Goal: Information Seeking & Learning: Learn about a topic

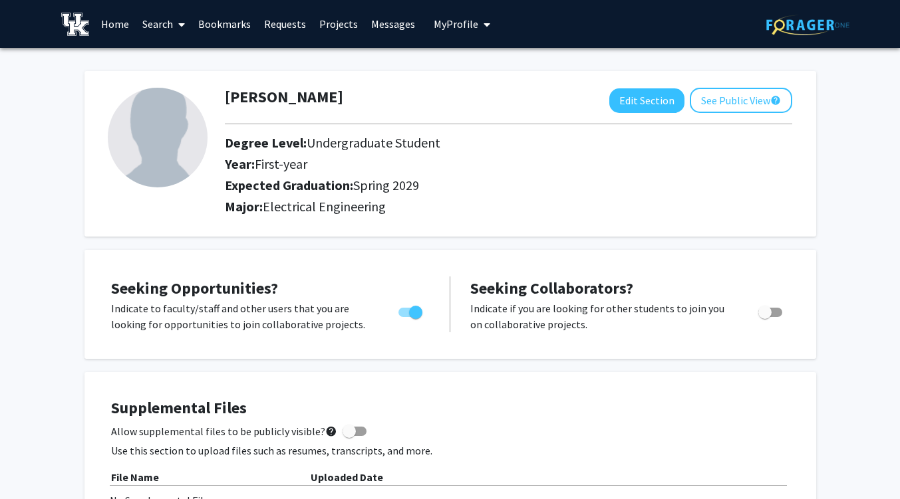
click at [384, 24] on link "Messages" at bounding box center [392, 24] width 57 height 47
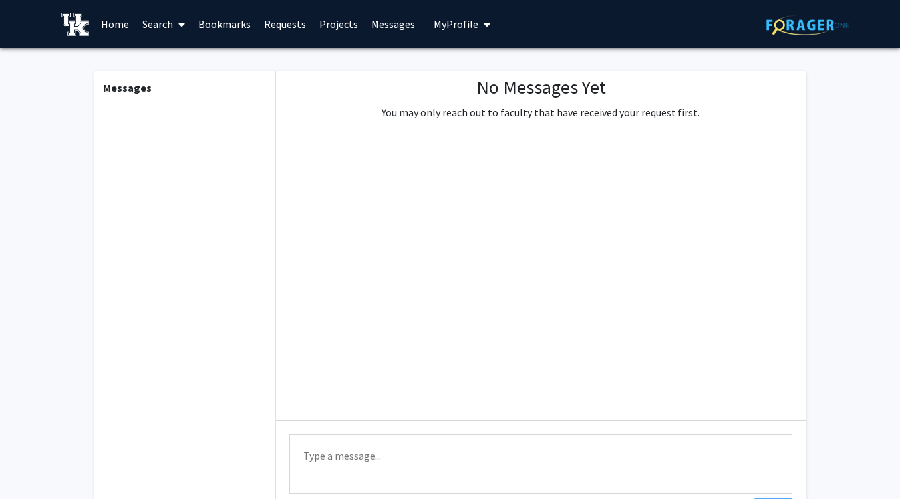
click at [120, 33] on link "Home" at bounding box center [114, 24] width 41 height 47
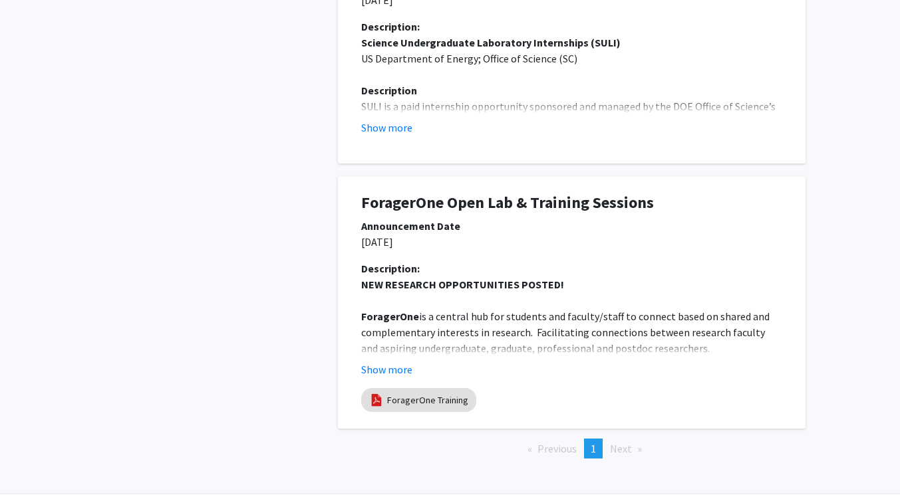
scroll to position [795, 0]
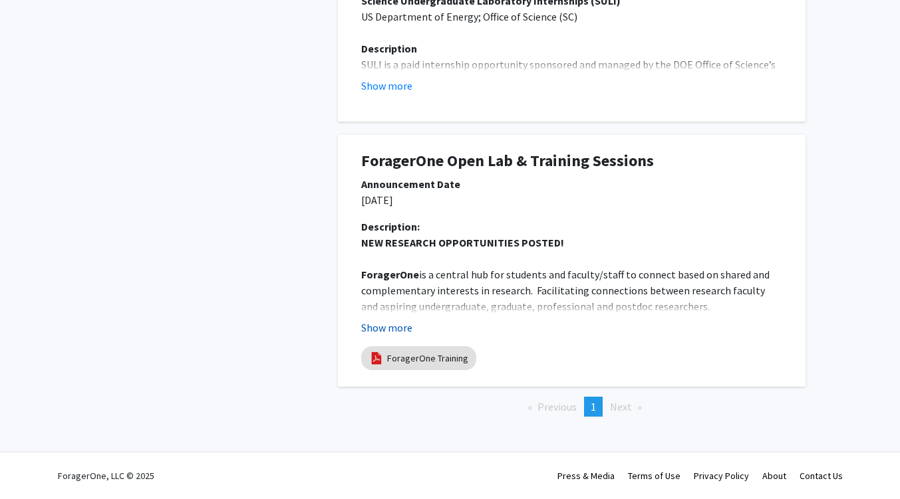
click at [406, 326] on button "Show more" at bounding box center [386, 328] width 51 height 16
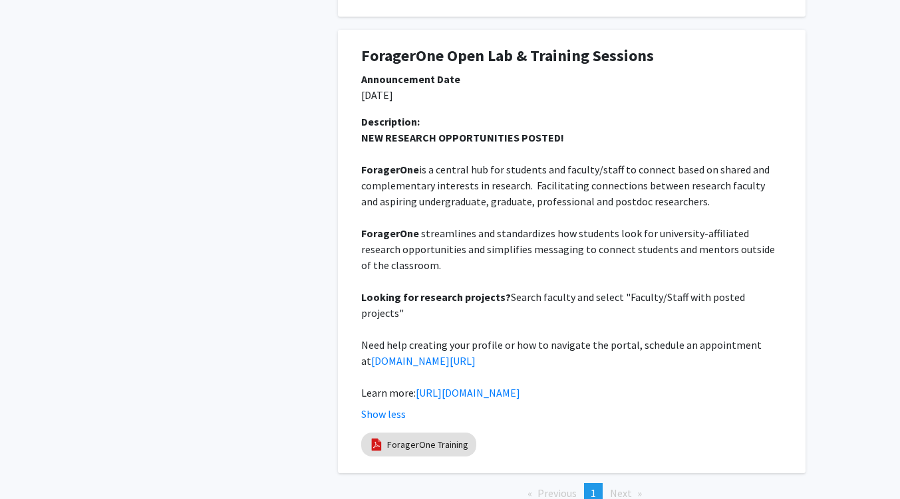
scroll to position [900, 0]
drag, startPoint x: 492, startPoint y: 331, endPoint x: 554, endPoint y: 327, distance: 61.9
click at [554, 338] on p "Need help creating your profile or how to navigate the portal, schedule an appo…" at bounding box center [571, 354] width 421 height 32
drag, startPoint x: 508, startPoint y: 287, endPoint x: 567, endPoint y: 295, distance: 59.7
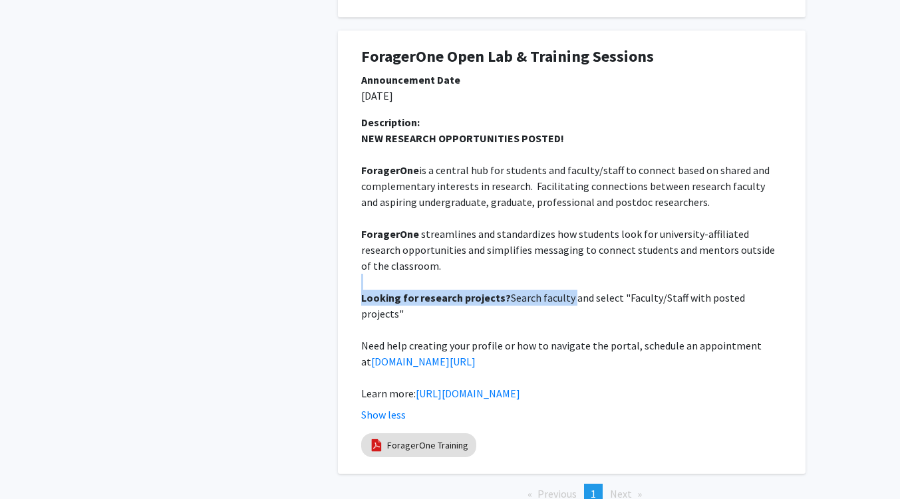
click at [567, 295] on div "NEW RESEARCH OPPORTUNITIES POSTED! [GEOGRAPHIC_DATA] is a central hub for stude…" at bounding box center [571, 265] width 421 height 271
click at [567, 295] on p "Looking for research projects? Search faculty and select "Faculty/Staff with po…" at bounding box center [571, 306] width 421 height 32
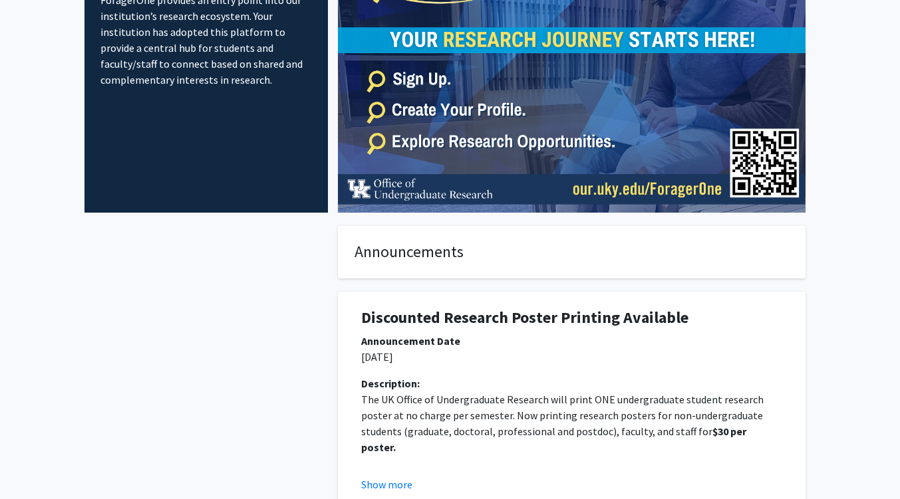
scroll to position [0, 0]
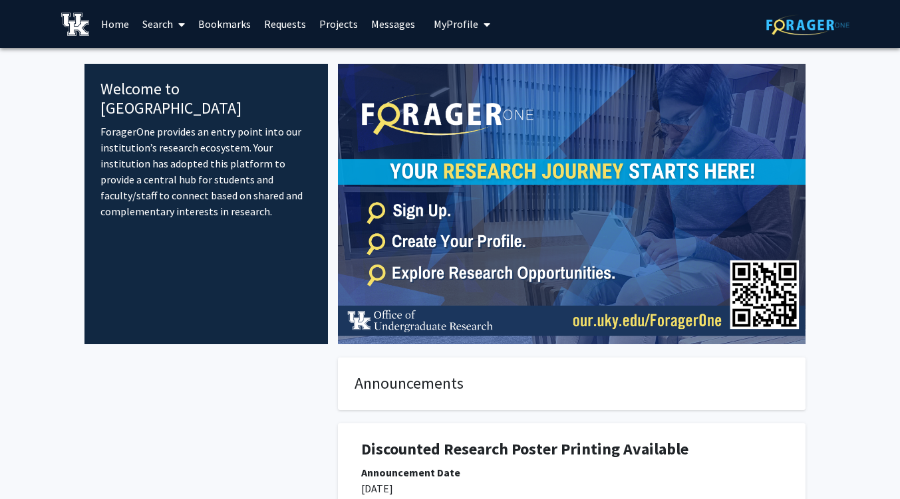
click at [471, 29] on span "My Profile" at bounding box center [456, 23] width 45 height 13
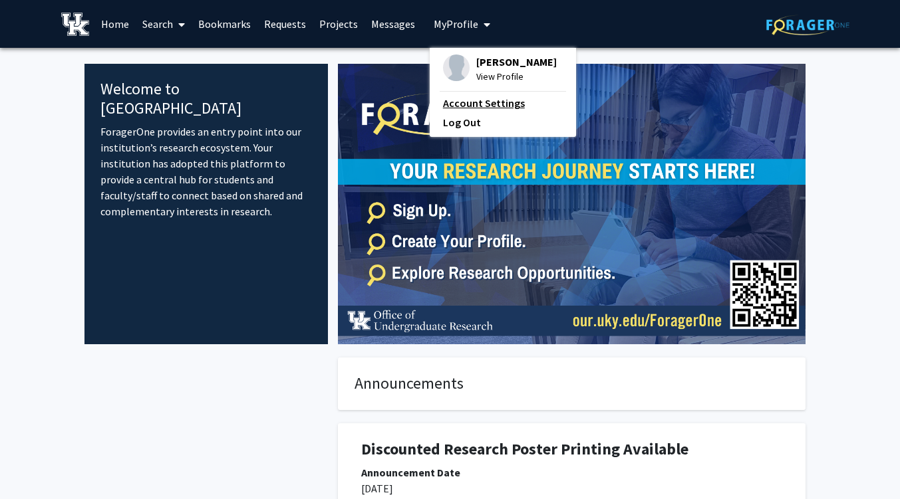
click at [493, 98] on link "Account Settings" at bounding box center [503, 103] width 120 height 16
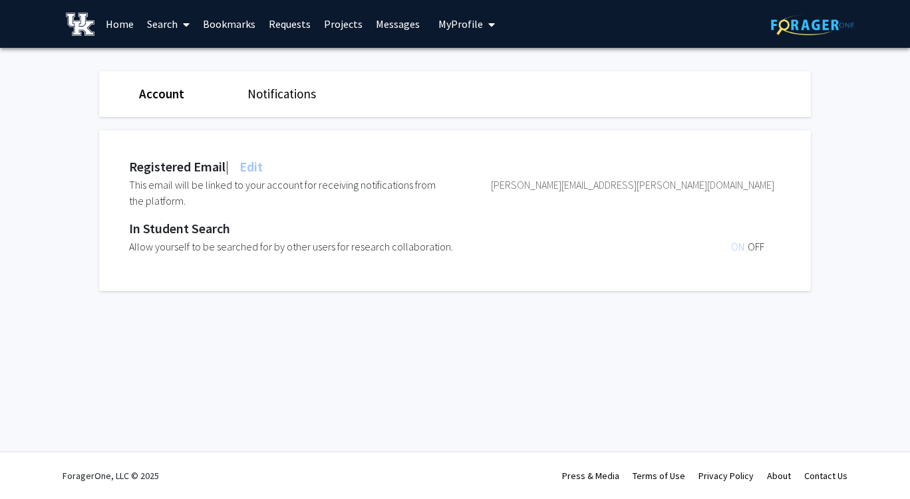
click at [265, 100] on link "Notifications" at bounding box center [281, 94] width 69 height 16
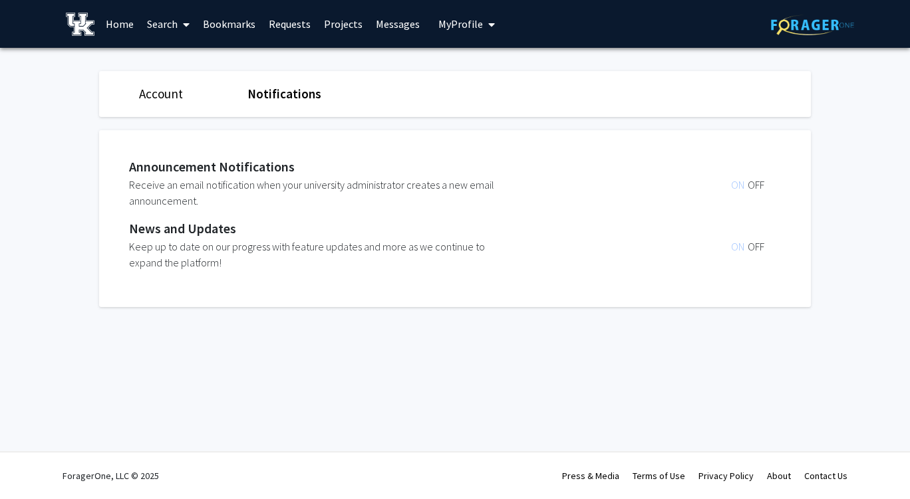
click at [170, 88] on link "Account" at bounding box center [161, 94] width 44 height 16
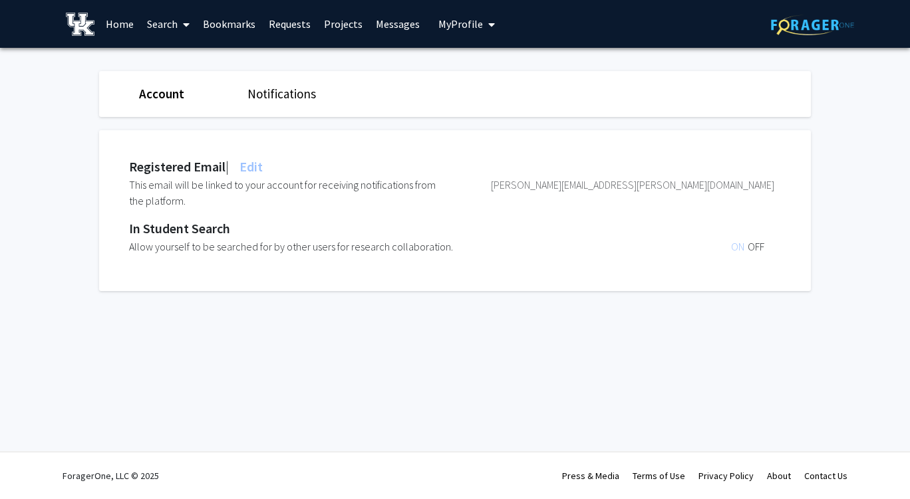
click at [283, 119] on div "Registered Email | Edit This email will be linked to your account for receiving…" at bounding box center [455, 204] width 732 height 174
click at [170, 30] on link "Search" at bounding box center [168, 24] width 56 height 47
click at [182, 63] on span "Faculty/Staff" at bounding box center [189, 61] width 98 height 27
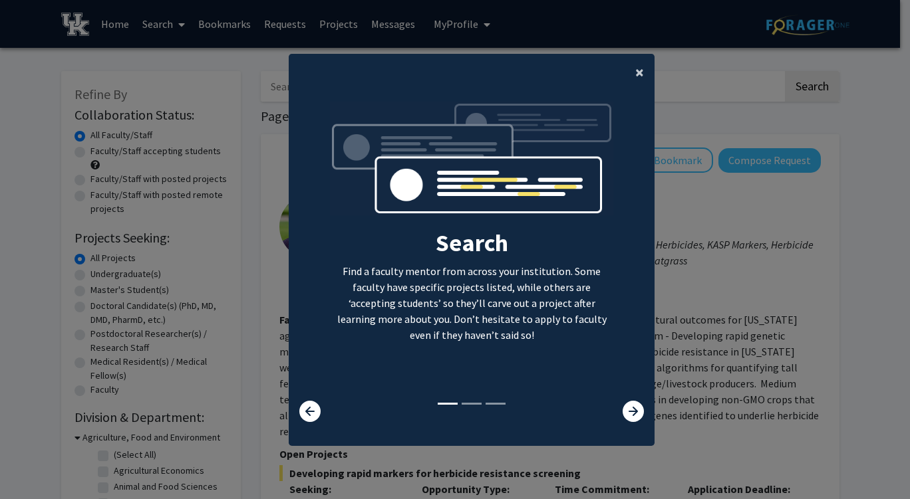
click at [629, 72] on button "×" at bounding box center [640, 72] width 30 height 37
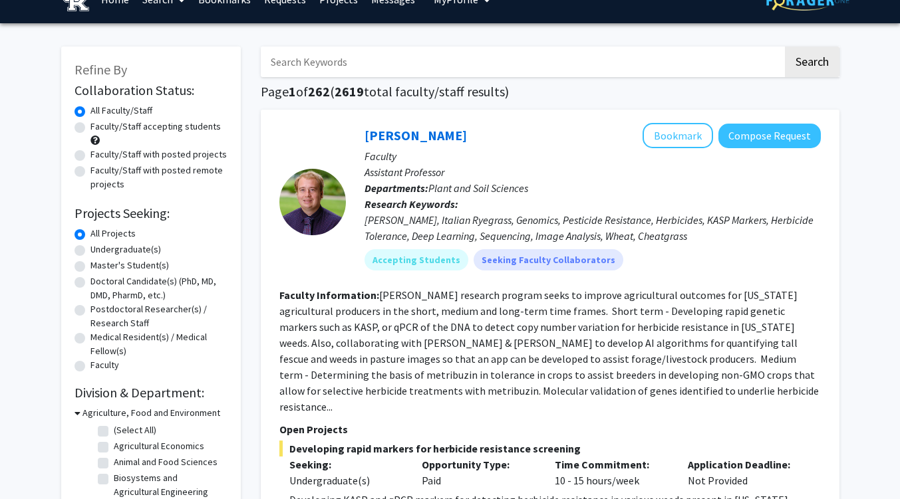
scroll to position [25, 0]
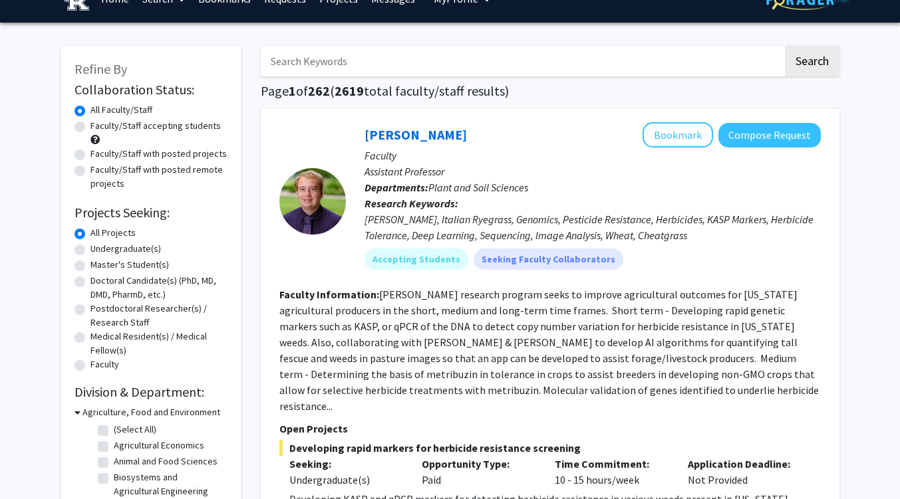
click at [432, 69] on input "Search Keywords" at bounding box center [522, 61] width 522 height 31
click at [785, 46] on button "Search" at bounding box center [812, 61] width 55 height 31
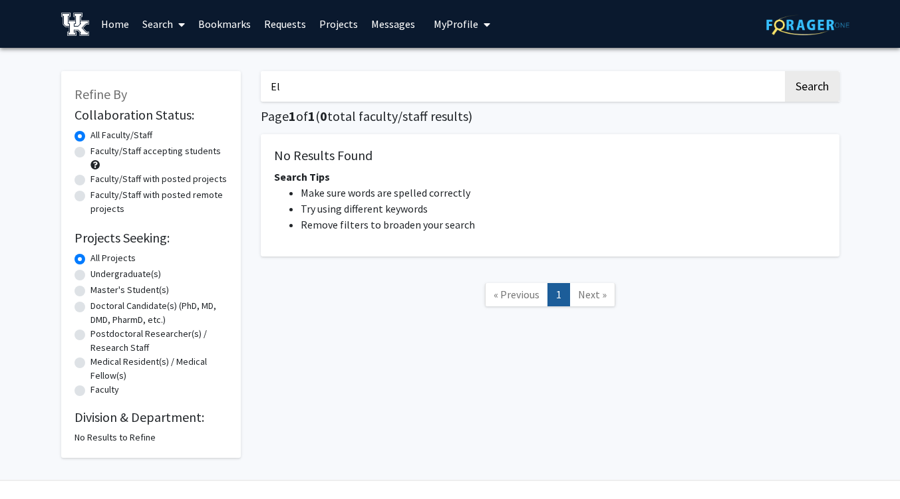
type input "E"
type input "Power"
click at [785, 71] on button "Search" at bounding box center [812, 86] width 55 height 31
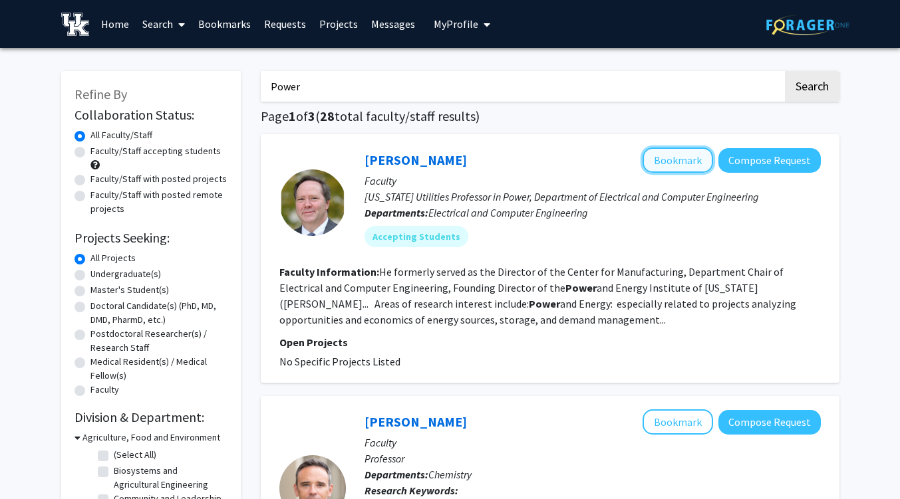
click at [672, 158] on button "Bookmark" at bounding box center [677, 160] width 70 height 25
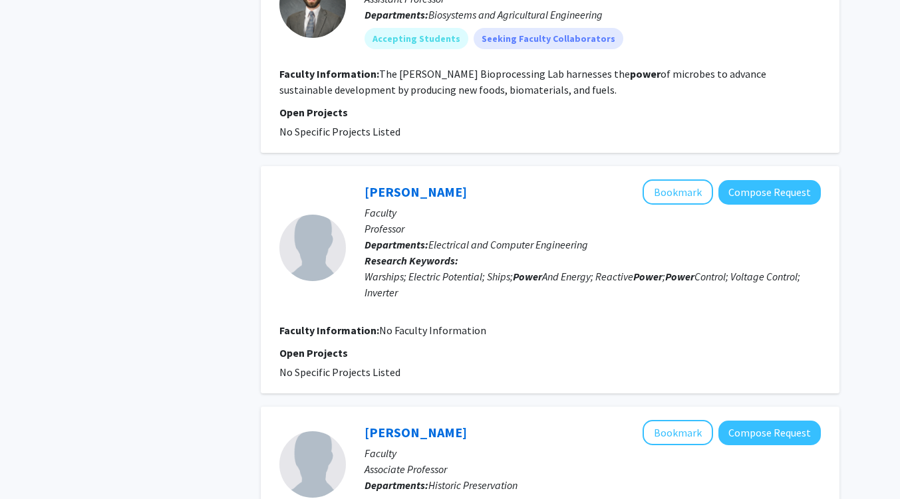
scroll to position [756, 0]
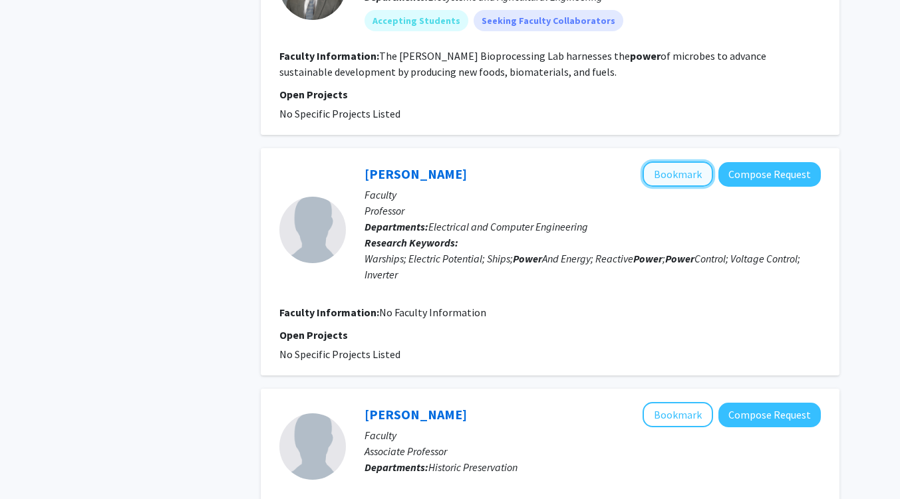
click at [664, 183] on button "Bookmark" at bounding box center [677, 174] width 70 height 25
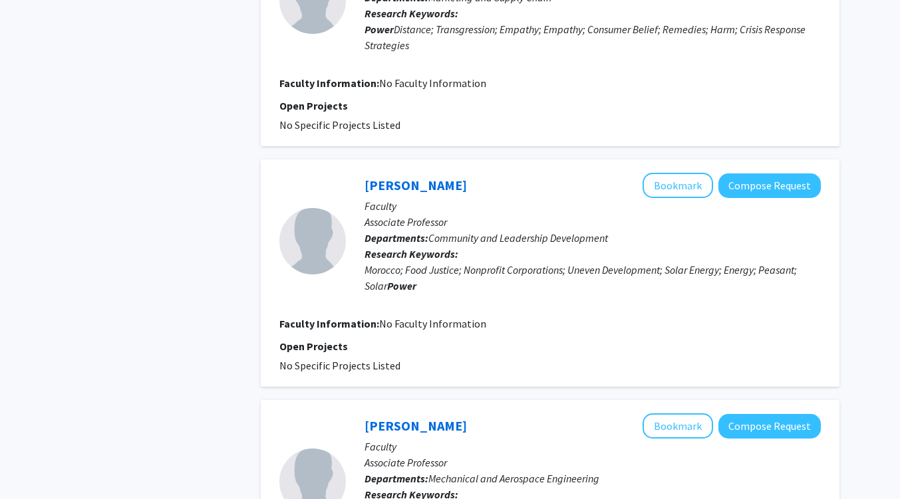
scroll to position [2368, 0]
drag, startPoint x: 535, startPoint y: 271, endPoint x: 177, endPoint y: 268, distance: 358.5
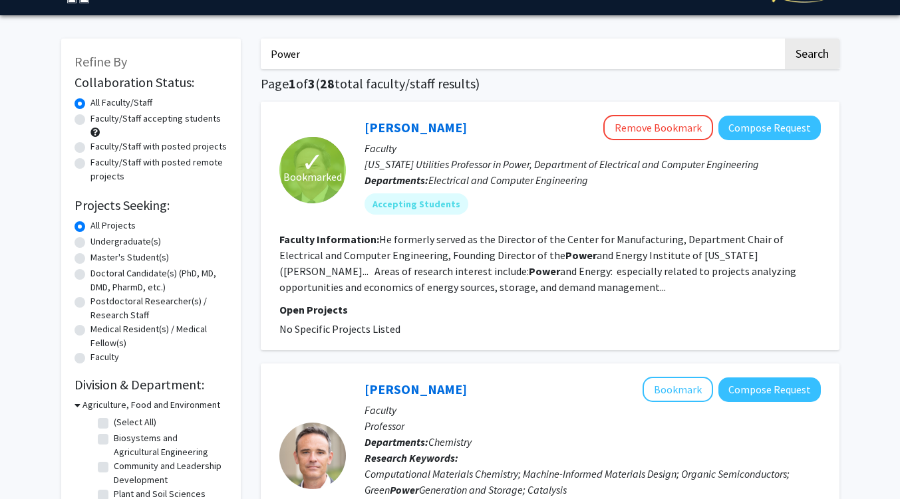
scroll to position [0, 0]
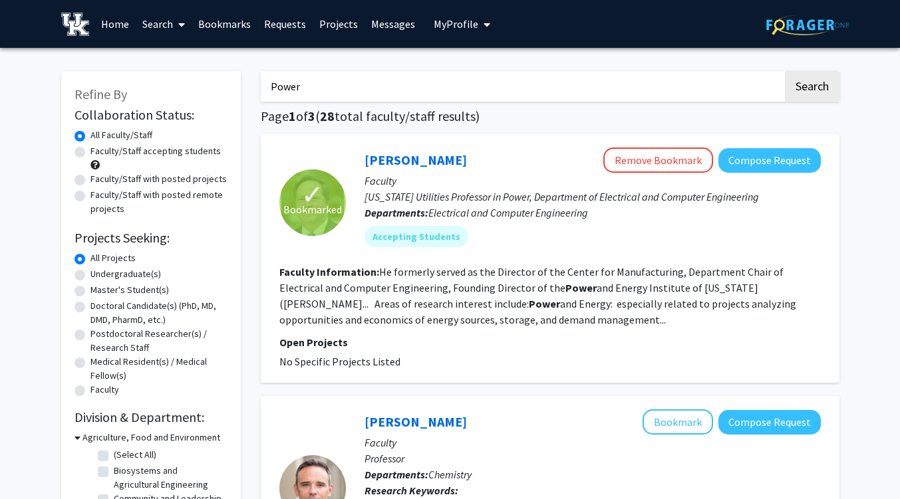
click at [90, 277] on label "Undergraduate(s)" at bounding box center [125, 274] width 70 height 14
click at [90, 276] on input "Undergraduate(s)" at bounding box center [94, 271] width 9 height 9
radio input "true"
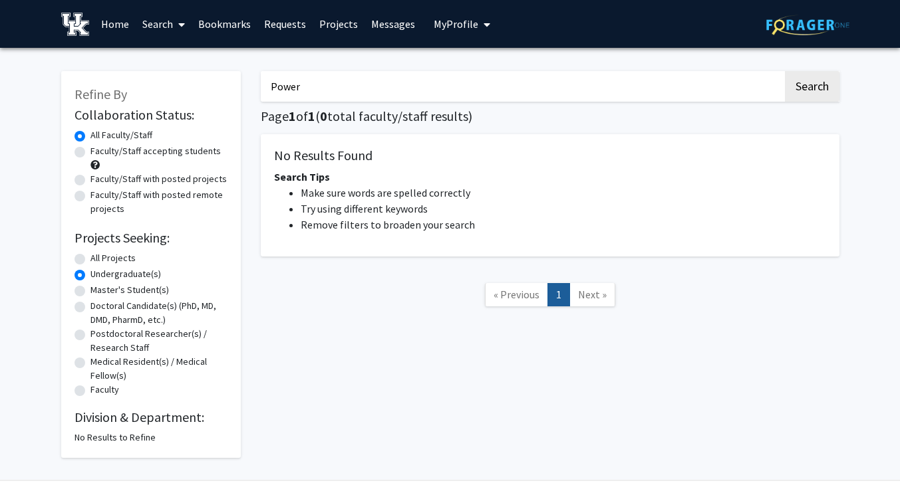
click at [90, 259] on label "All Projects" at bounding box center [112, 258] width 45 height 14
click at [90, 259] on input "All Projects" at bounding box center [94, 255] width 9 height 9
radio input "true"
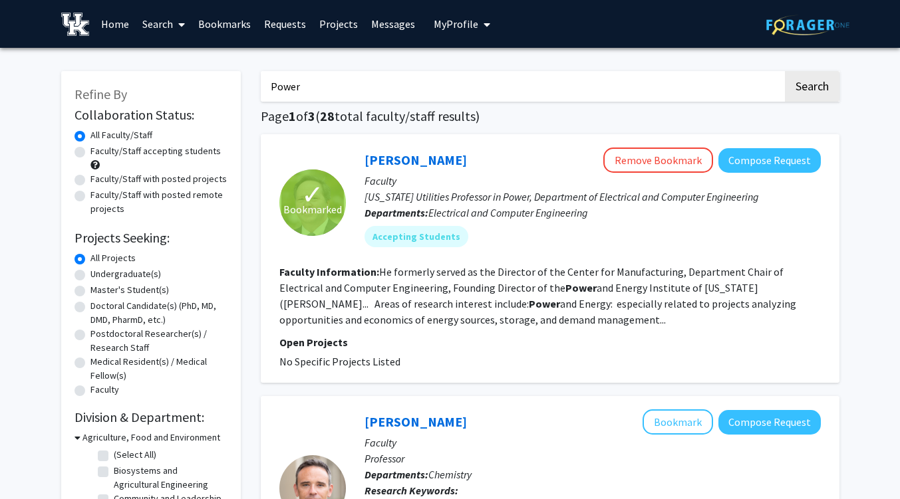
click at [90, 287] on label "Master's Student(s)" at bounding box center [129, 290] width 78 height 14
click at [90, 287] on input "Master's Student(s)" at bounding box center [94, 287] width 9 height 9
radio input "true"
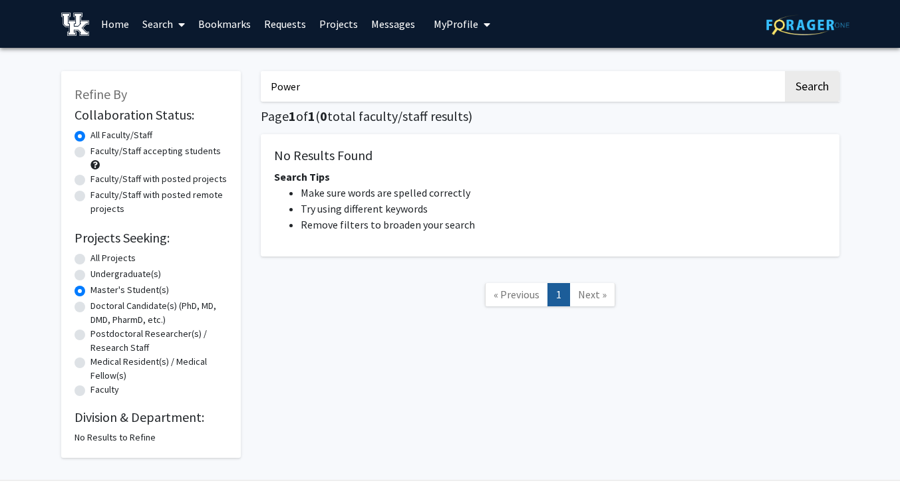
click at [90, 303] on label "Doctoral Candidate(s) (PhD, MD, DMD, PharmD, etc.)" at bounding box center [158, 313] width 137 height 28
click at [90, 303] on input "Doctoral Candidate(s) (PhD, MD, DMD, PharmD, etc.)" at bounding box center [94, 303] width 9 height 9
radio input "true"
click at [90, 336] on label "Postdoctoral Researcher(s) / Research Staff" at bounding box center [158, 341] width 137 height 28
click at [90, 336] on input "Postdoctoral Researcher(s) / Research Staff" at bounding box center [94, 331] width 9 height 9
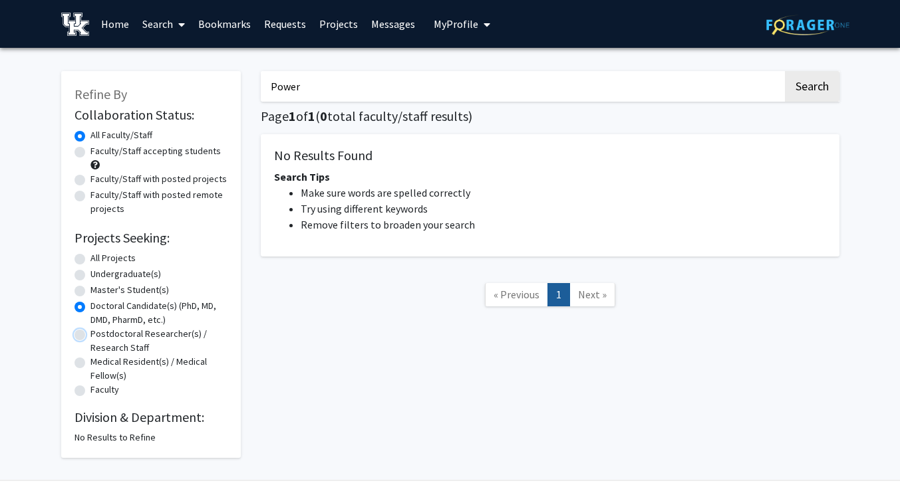
radio input "true"
click at [90, 359] on label "Medical Resident(s) / Medical Fellow(s)" at bounding box center [158, 369] width 137 height 28
click at [90, 359] on input "Medical Resident(s) / Medical Fellow(s)" at bounding box center [94, 359] width 9 height 9
radio input "true"
click at [90, 392] on label "Faculty" at bounding box center [104, 390] width 29 height 14
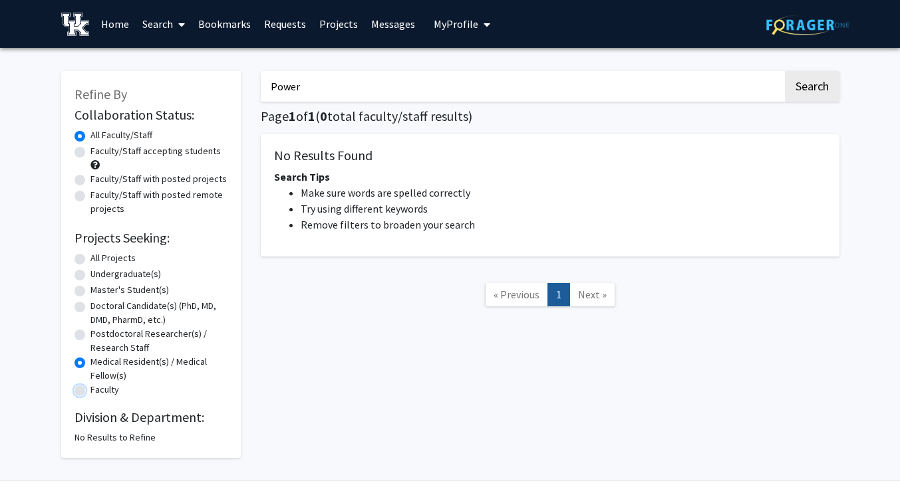
click at [90, 392] on input "Faculty" at bounding box center [94, 387] width 9 height 9
radio input "true"
click at [90, 255] on label "All Projects" at bounding box center [112, 258] width 45 height 14
click at [90, 255] on input "All Projects" at bounding box center [94, 255] width 9 height 9
radio input "true"
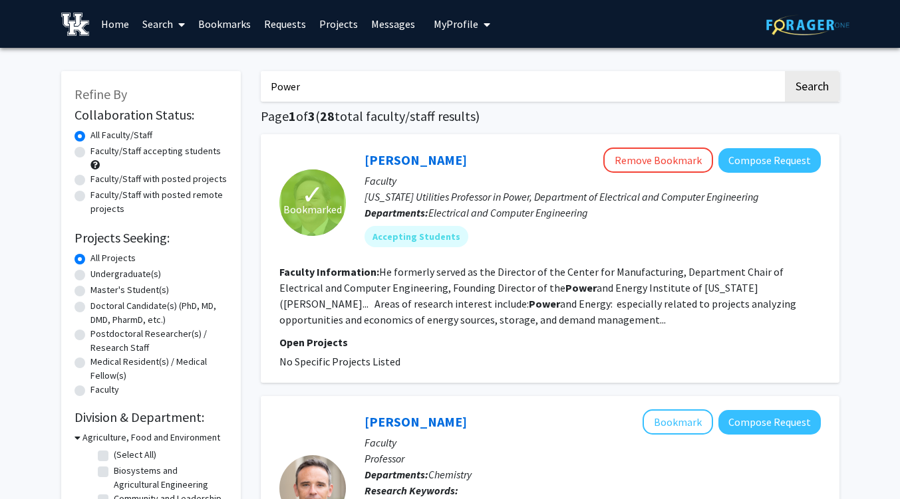
click at [90, 180] on label "Faculty/Staff with posted projects" at bounding box center [158, 179] width 136 height 14
click at [90, 180] on input "Faculty/Staff with posted projects" at bounding box center [94, 176] width 9 height 9
radio input "true"
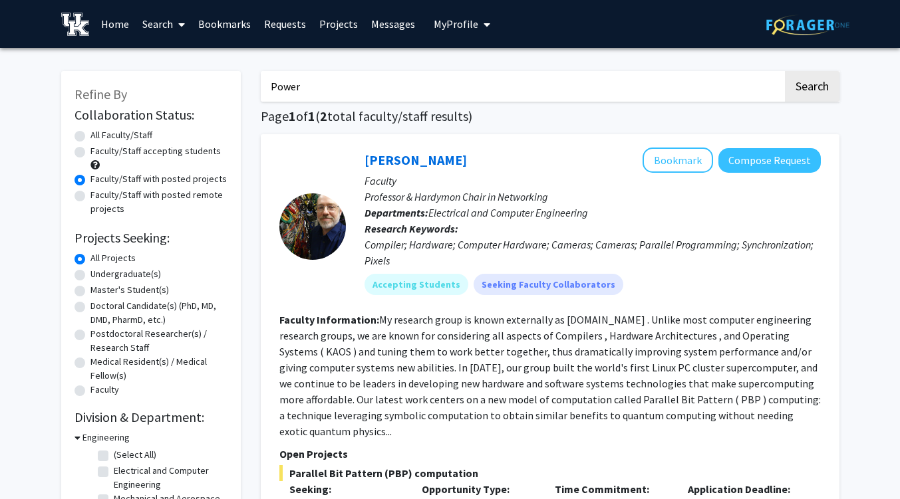
click at [90, 137] on label "All Faculty/Staff" at bounding box center [121, 135] width 62 height 14
click at [90, 137] on input "All Faculty/Staff" at bounding box center [94, 132] width 9 height 9
radio input "true"
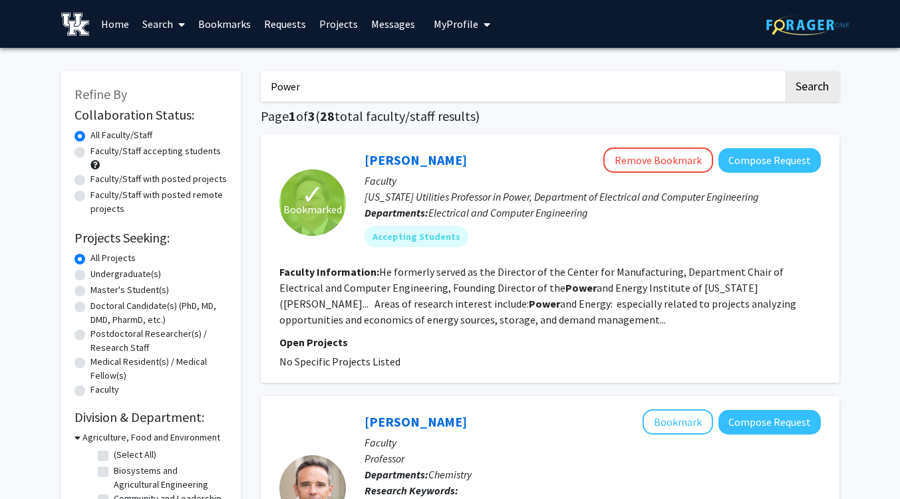
click at [90, 177] on label "Faculty/Staff with posted projects" at bounding box center [158, 179] width 136 height 14
click at [90, 177] on input "Faculty/Staff with posted projects" at bounding box center [94, 176] width 9 height 9
radio input "true"
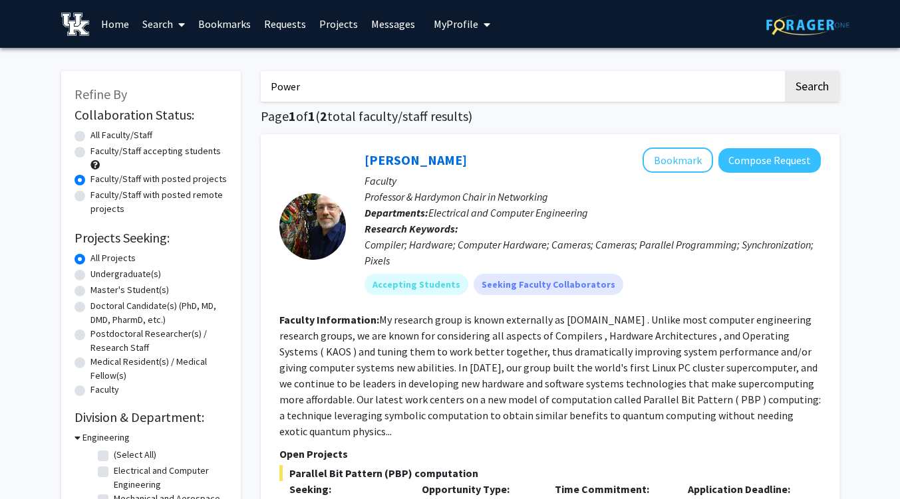
click at [77, 126] on form "Collaboration Status: Collaboration Status All Faculty/Staff Collaboration Stat…" at bounding box center [150, 253] width 153 height 292
click at [90, 138] on label "All Faculty/Staff" at bounding box center [121, 135] width 62 height 14
click at [90, 137] on input "All Faculty/Staff" at bounding box center [94, 132] width 9 height 9
radio input "true"
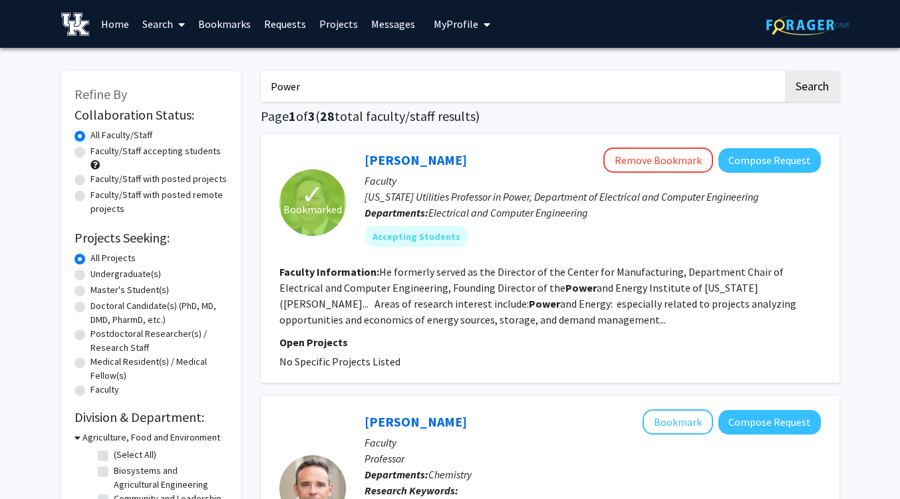
click at [90, 198] on label "Faculty/Staff with posted remote projects" at bounding box center [158, 202] width 137 height 28
click at [90, 197] on input "Faculty/Staff with posted remote projects" at bounding box center [94, 192] width 9 height 9
radio input "true"
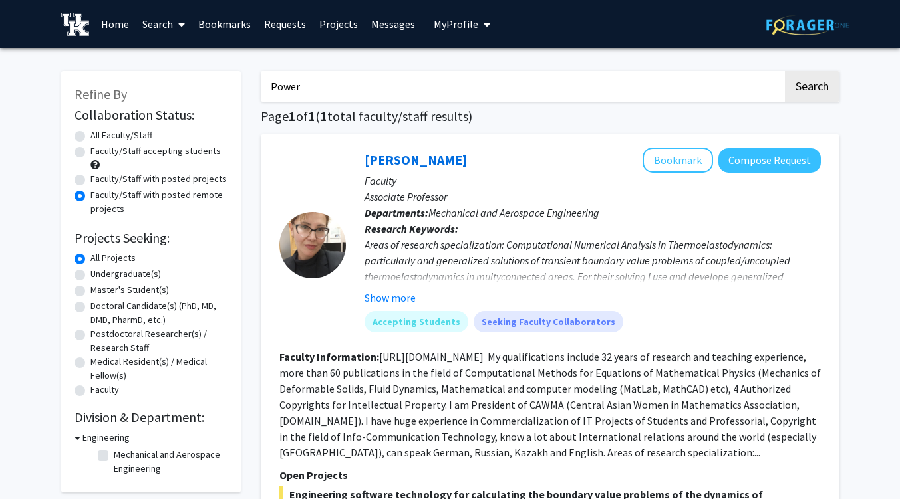
click at [90, 150] on label "Faculty/Staff accepting students" at bounding box center [155, 151] width 130 height 14
click at [90, 150] on input "Faculty/Staff accepting students" at bounding box center [94, 148] width 9 height 9
radio input "true"
